Goal: Task Accomplishment & Management: Use online tool/utility

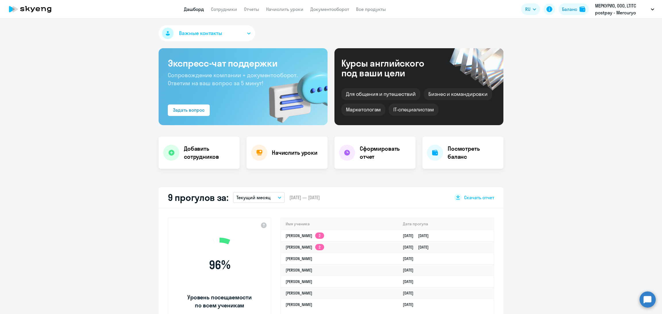
click at [246, 14] on app-header "Дашборд Сотрудники Отчеты Начислить уроки Документооборот Все продукты Дашборд …" at bounding box center [331, 9] width 662 height 18
click at [248, 9] on link "Отчеты" at bounding box center [251, 9] width 15 height 6
select select "30"
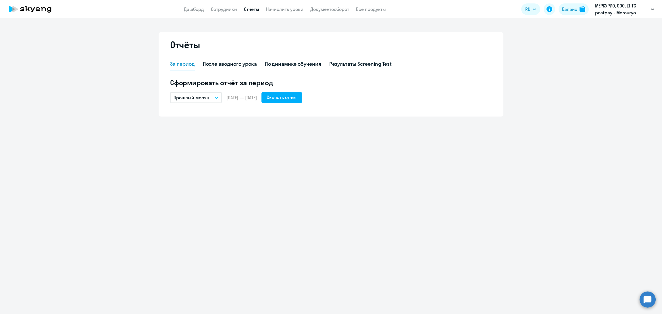
click at [288, 14] on app-header "Дашборд Сотрудники Отчеты Начислить уроки Документооборот Все продукты Дашборд …" at bounding box center [331, 9] width 662 height 18
click at [288, 9] on link "Начислить уроки" at bounding box center [284, 9] width 37 height 6
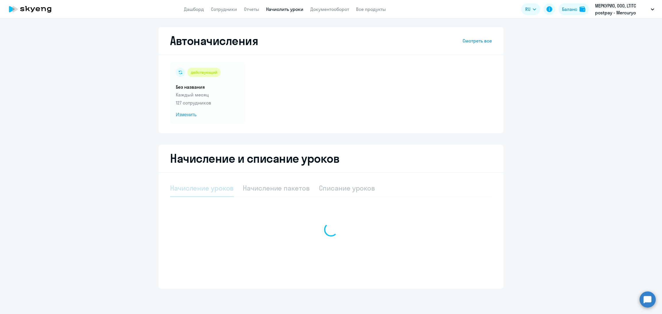
select select "10"
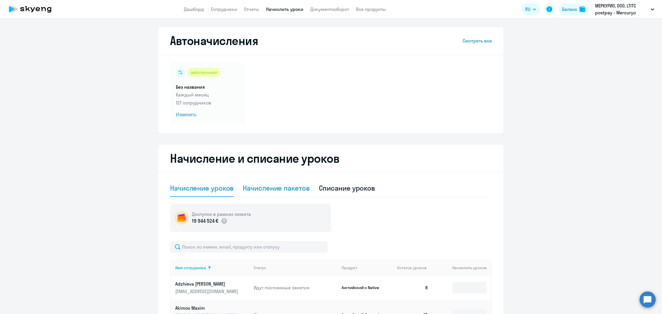
click at [280, 187] on div "Начисление пакетов" at bounding box center [276, 188] width 67 height 9
select select "10"
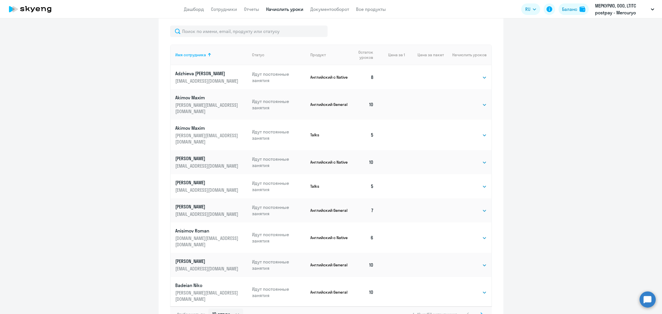
scroll to position [256, 0]
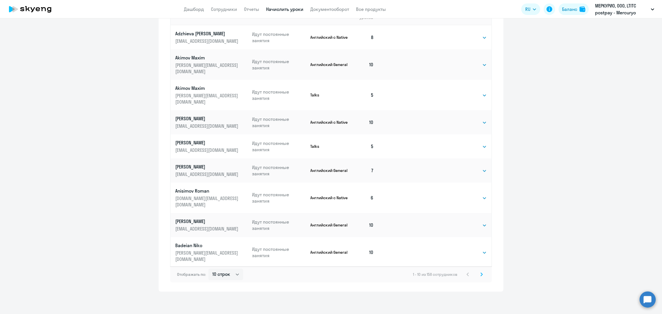
click at [483, 278] on div "Отображать по: 10 строк 30 строк 50 строк 1 - 10 из 158 сотрудников" at bounding box center [331, 275] width 322 height 16
click at [480, 277] on svg-icon at bounding box center [481, 274] width 7 height 7
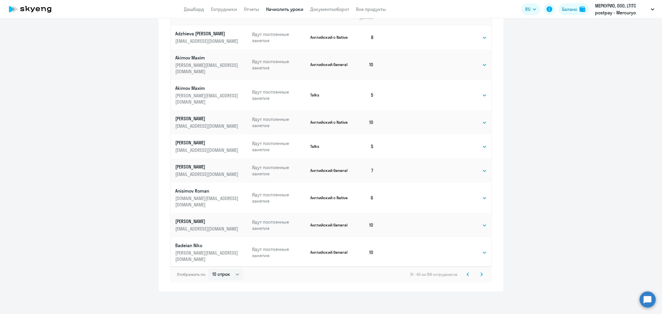
click at [480, 277] on svg-icon at bounding box center [481, 274] width 7 height 7
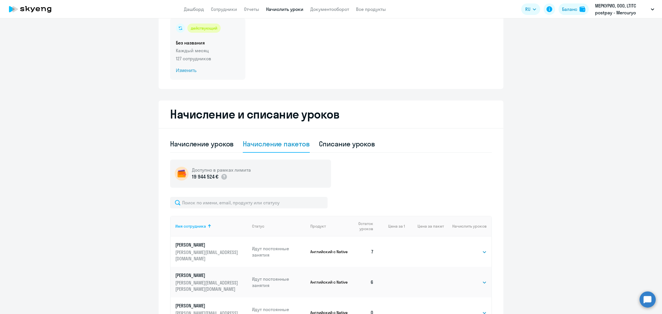
scroll to position [0, 0]
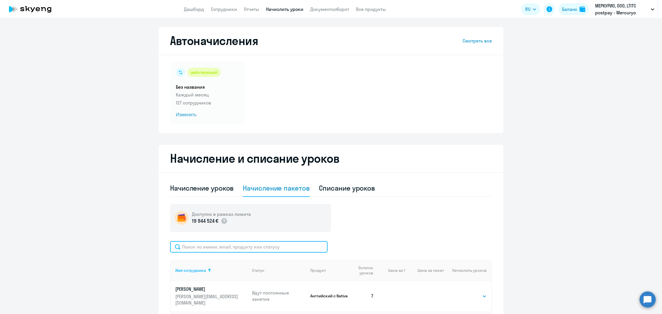
click at [215, 248] on input "text" at bounding box center [248, 246] width 157 height 11
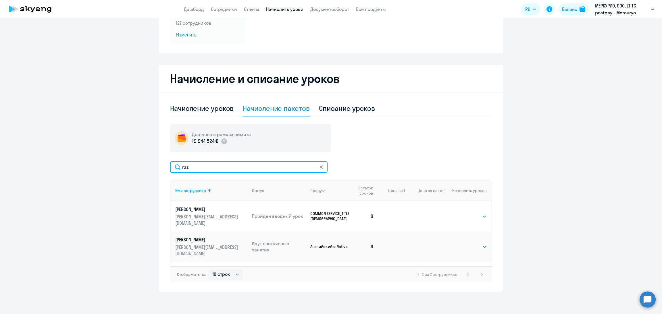
scroll to position [80, 0]
type input "raz"
click at [475, 216] on select "Выбрать 4 8 16 32 64 96 128" at bounding box center [475, 216] width 24 height 7
select select "16"
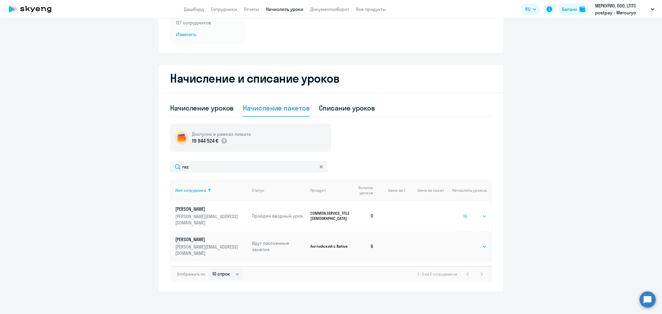
click at [463, 213] on select "Выбрать 4 8 16 32 64 96 128" at bounding box center [475, 216] width 24 height 7
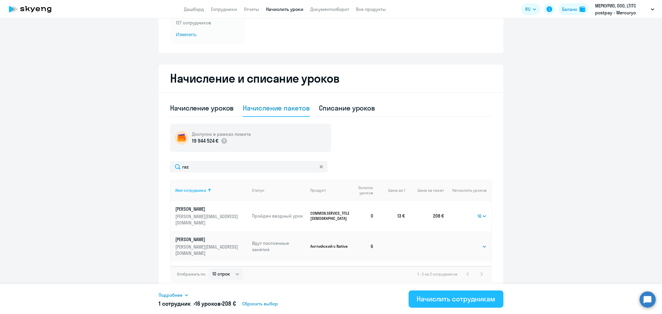
click at [451, 300] on div "Начислить сотрудникам" at bounding box center [455, 298] width 79 height 9
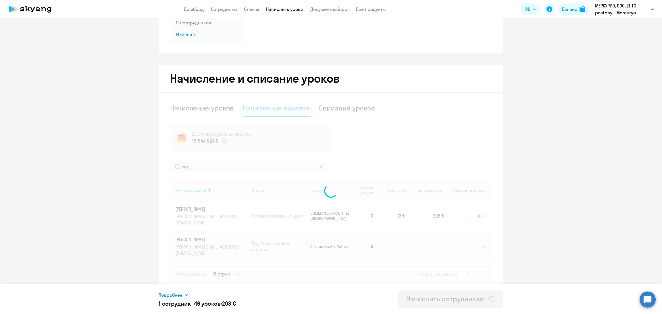
select select
